Goal: Information Seeking & Learning: Understand process/instructions

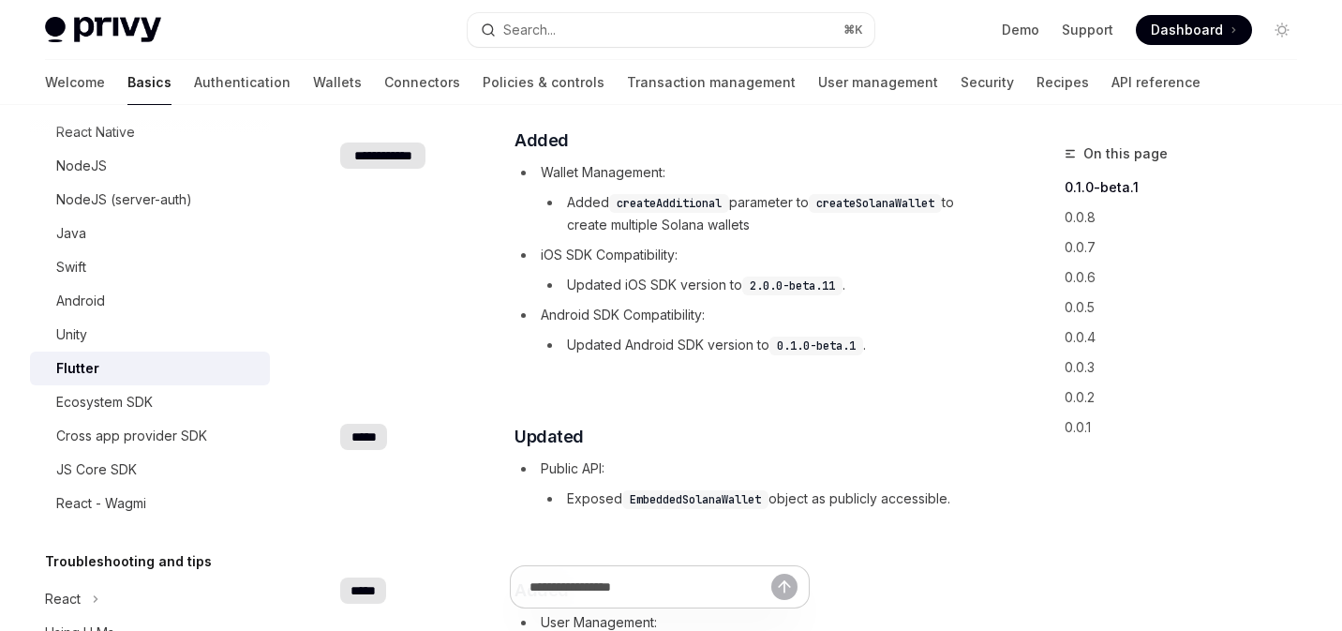
scroll to position [215, 0]
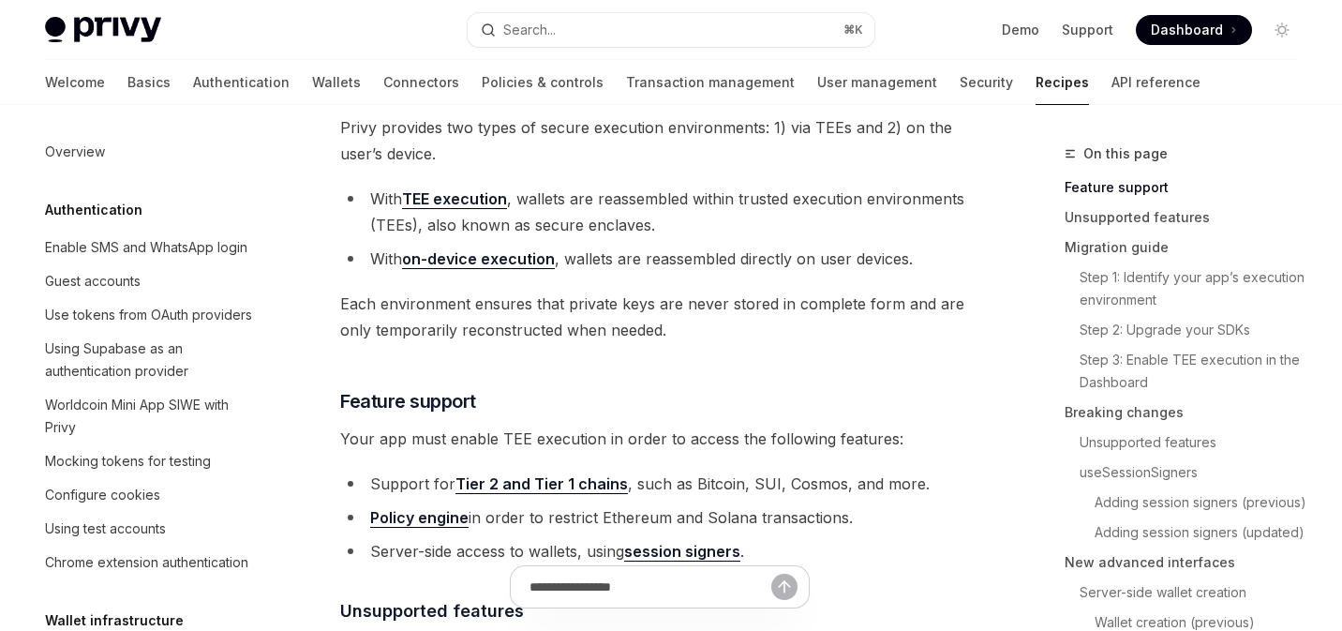
scroll to position [481, 0]
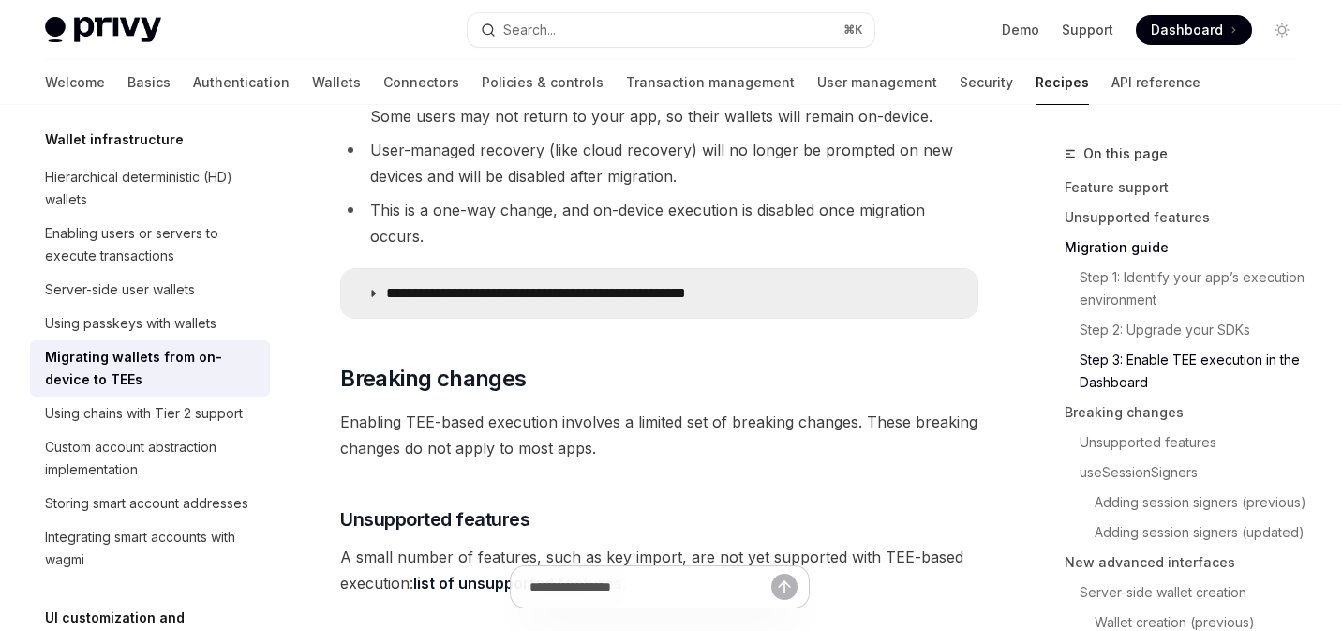
click at [500, 286] on p "**********" at bounding box center [579, 293] width 386 height 19
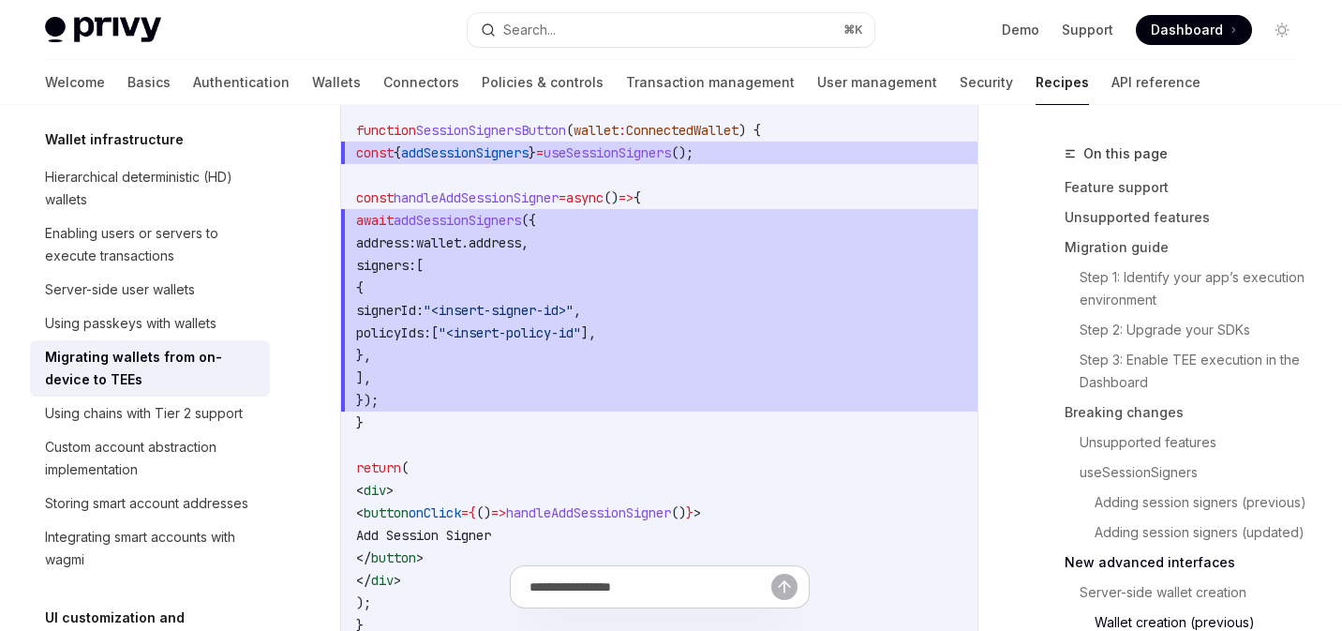
scroll to position [5210, 0]
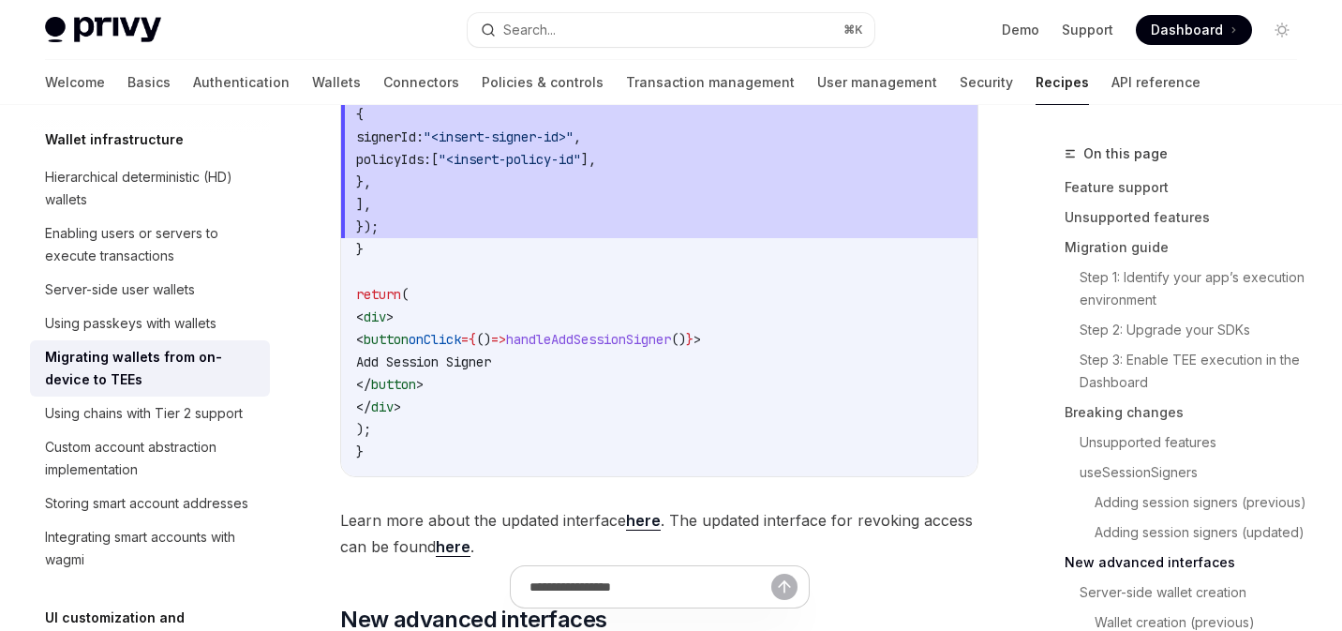
click at [846, 417] on code "import { useSessionSigners , ConnectedWallet } from '@privy-io/react-auth' ; fu…" at bounding box center [659, 182] width 606 height 562
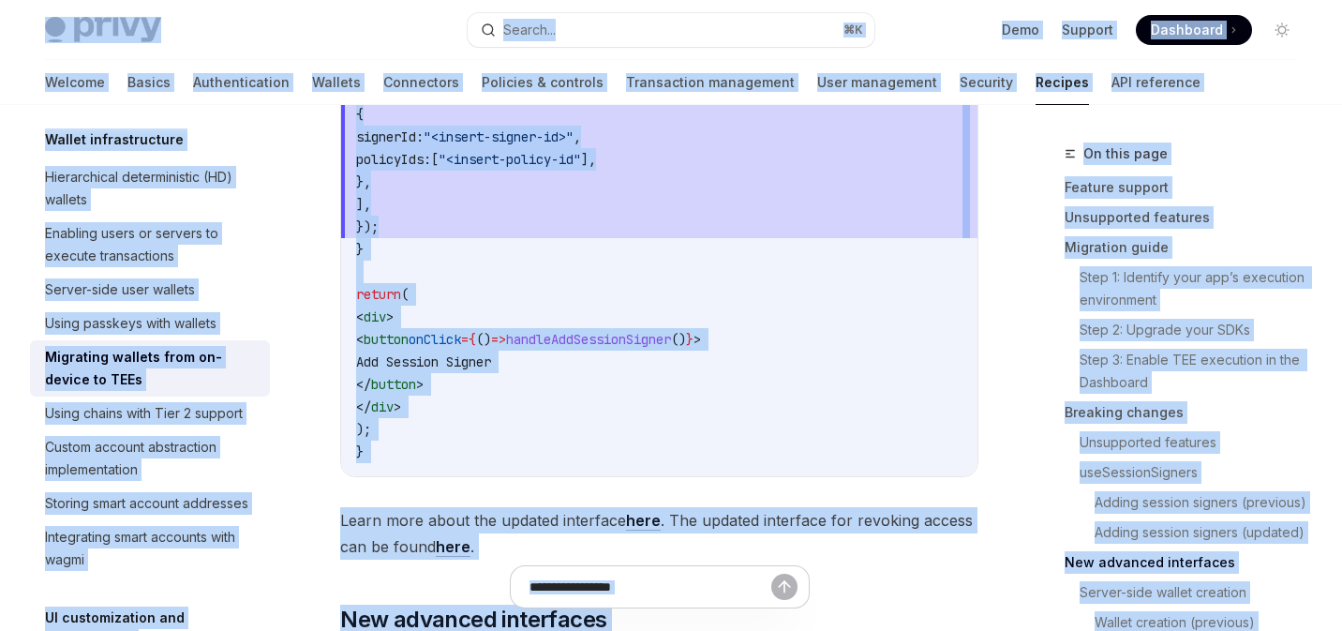
copy div "Lorem Ipsu dolo sita Consec... ⌘ A Elit Seddoei Temporinc Utlaboree Dolore... M…"
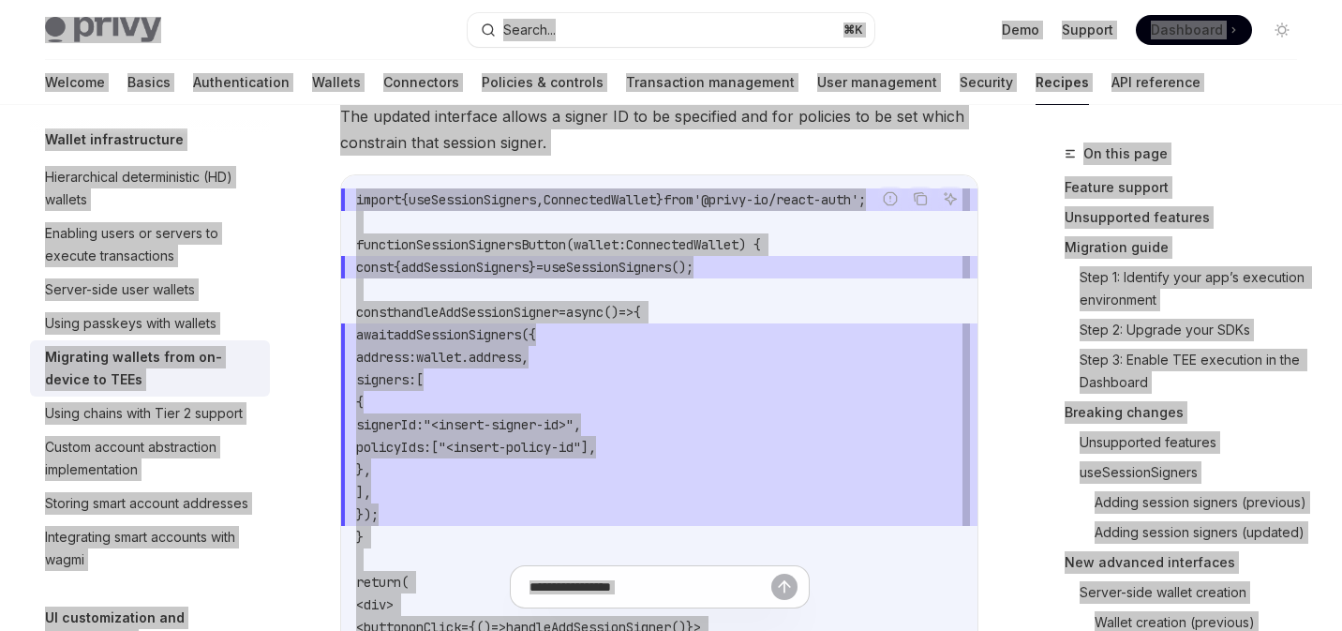
scroll to position [4698, 0]
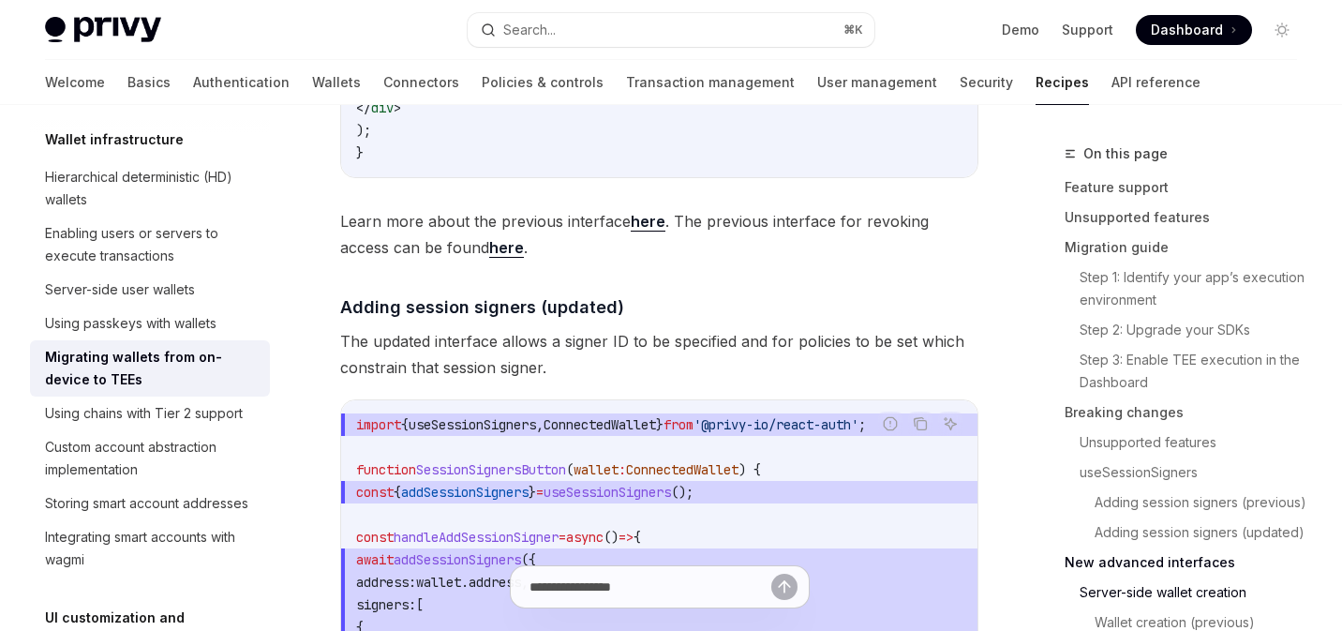
click at [691, 228] on span "Learn more about the previous interface here . The previous interface for revok…" at bounding box center [659, 234] width 638 height 52
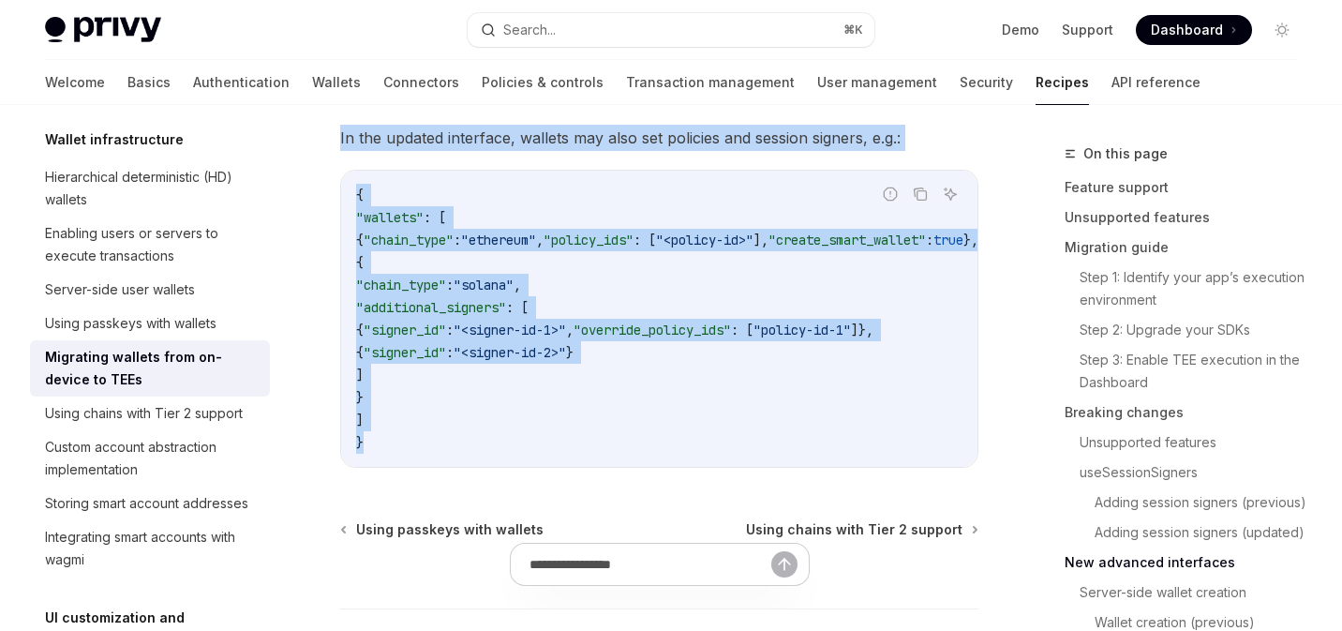
scroll to position [7816, 0]
copy div "**********"
drag, startPoint x: 313, startPoint y: 264, endPoint x: 604, endPoint y: 457, distance: 349.5
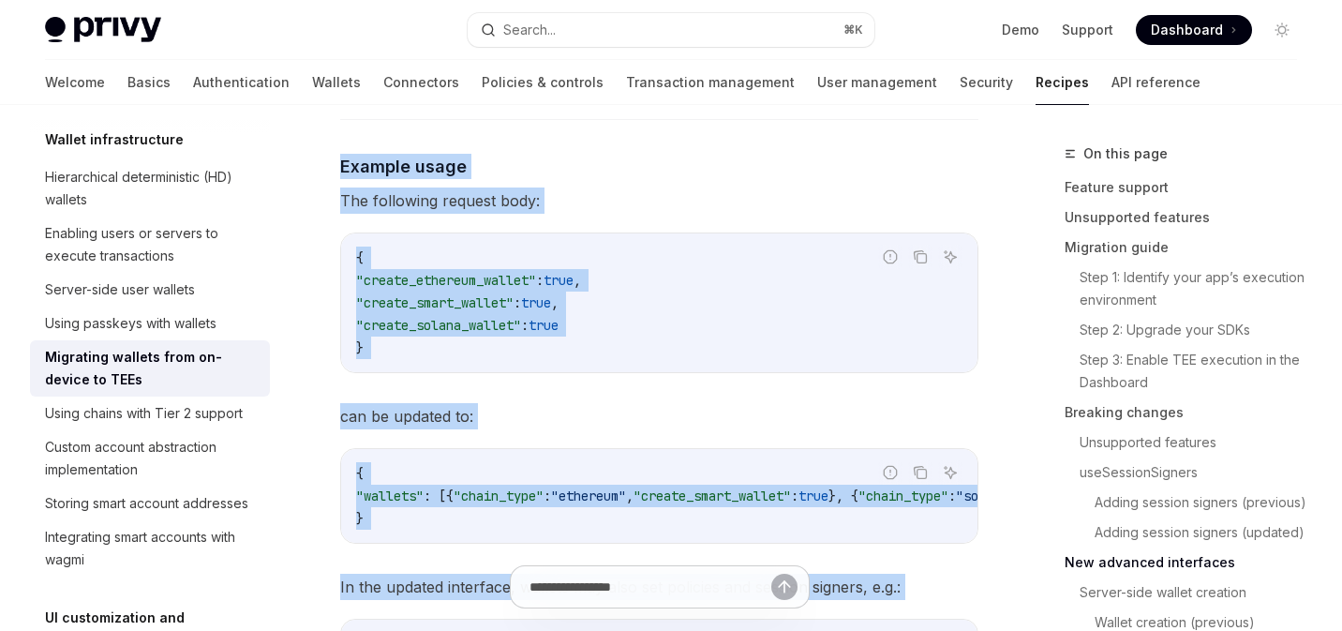
scroll to position [7369, 0]
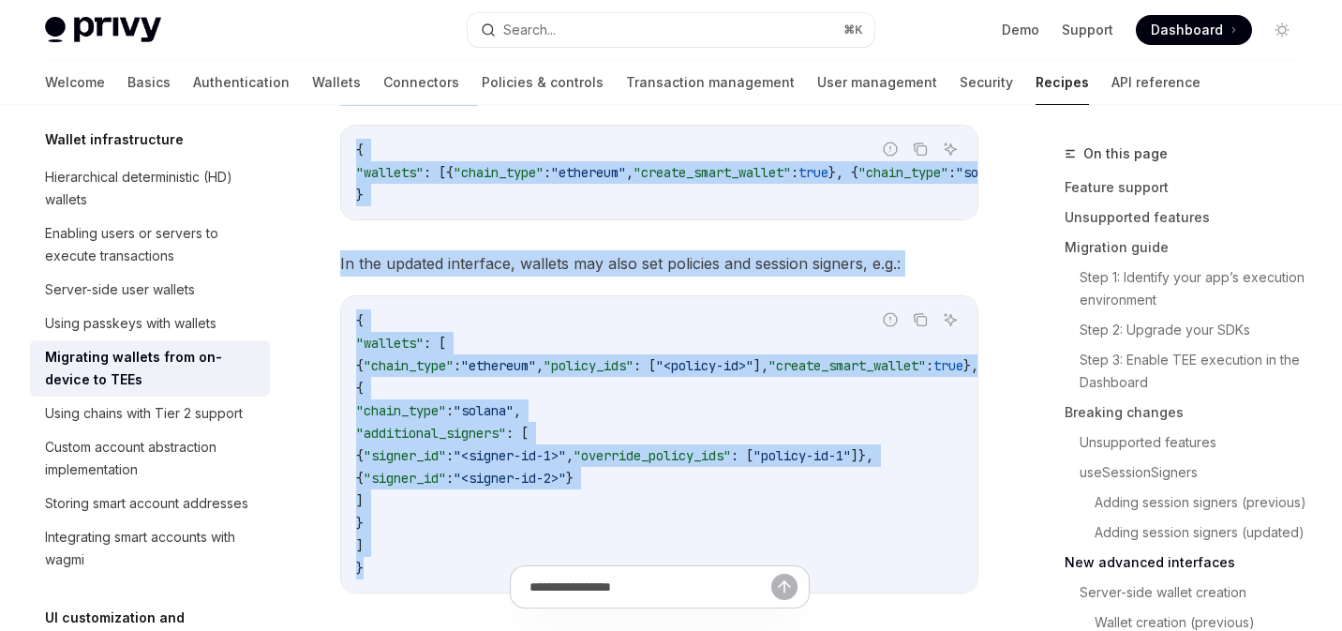
click at [612, 416] on code "{ "wallets" : [ { "chain_type" : "ethereum" , "policy_ids" : [ "<policy-id>" ],…" at bounding box center [689, 444] width 667 height 270
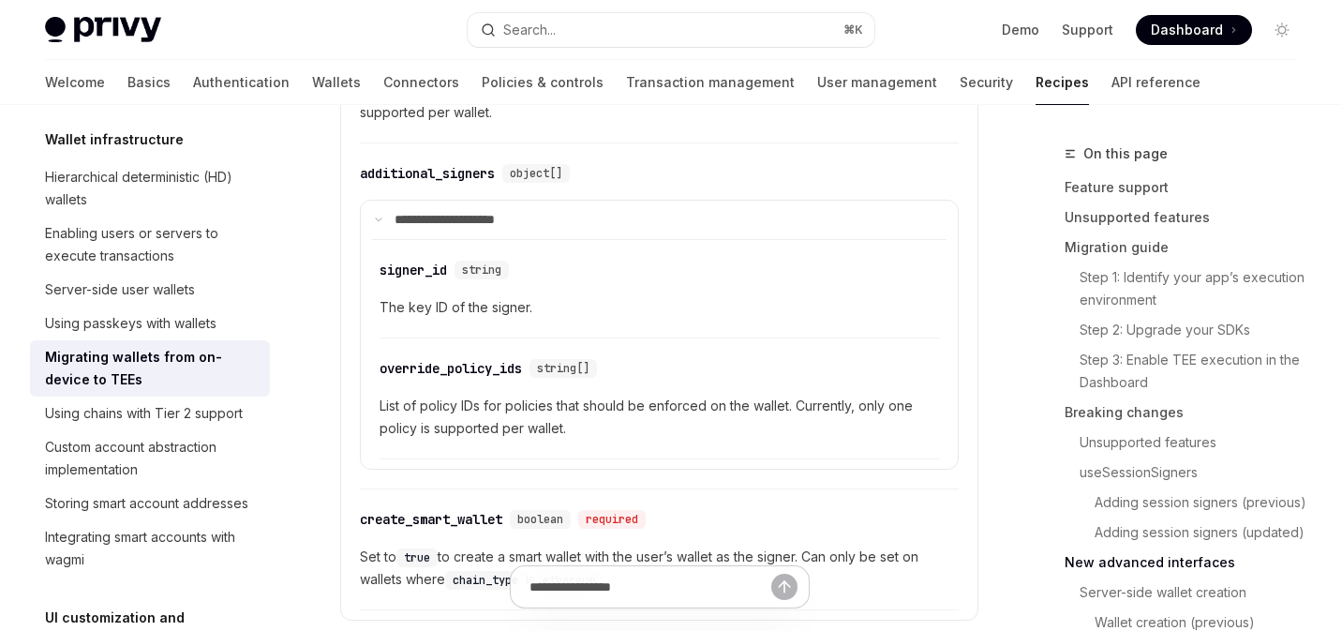
scroll to position [6887, 0]
